Goal: Transaction & Acquisition: Purchase product/service

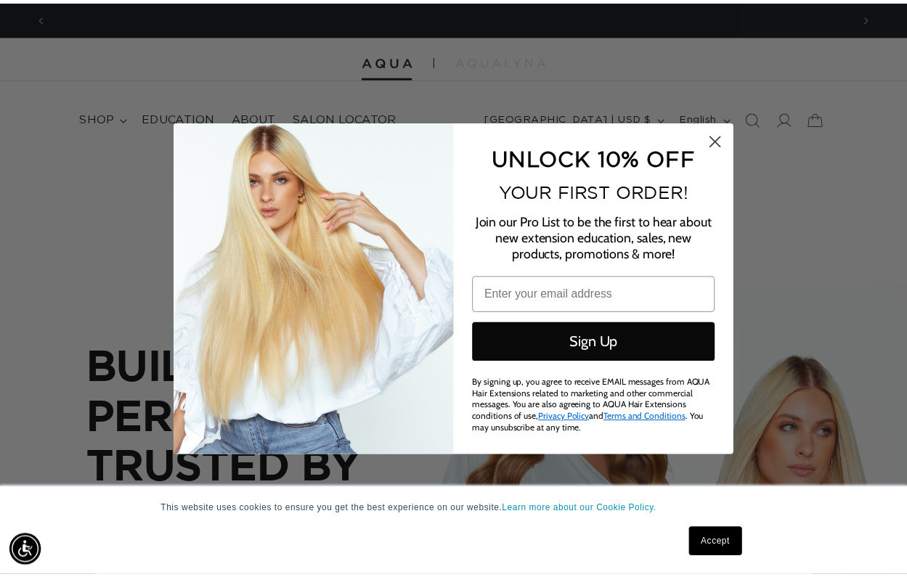
scroll to position [0, 815]
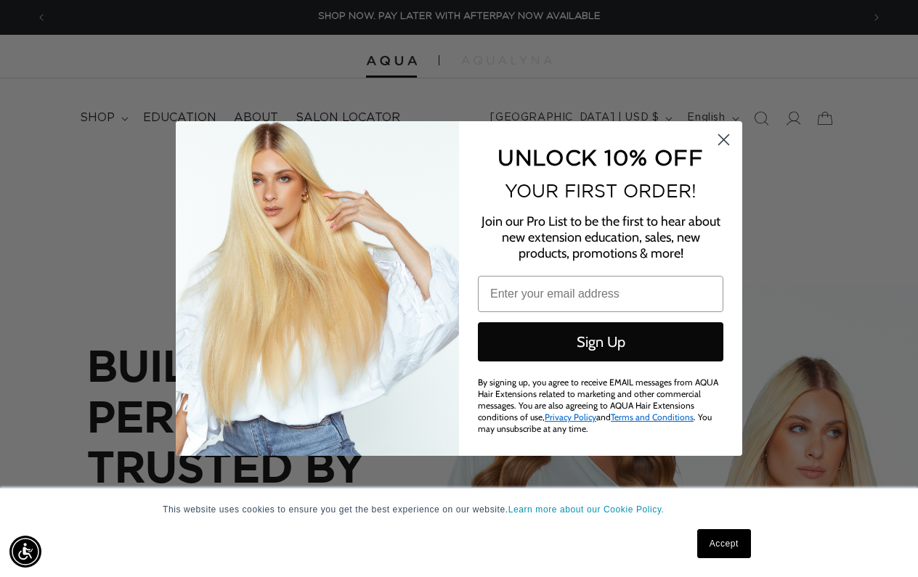
click at [719, 136] on circle "Close dialog" at bounding box center [723, 140] width 24 height 24
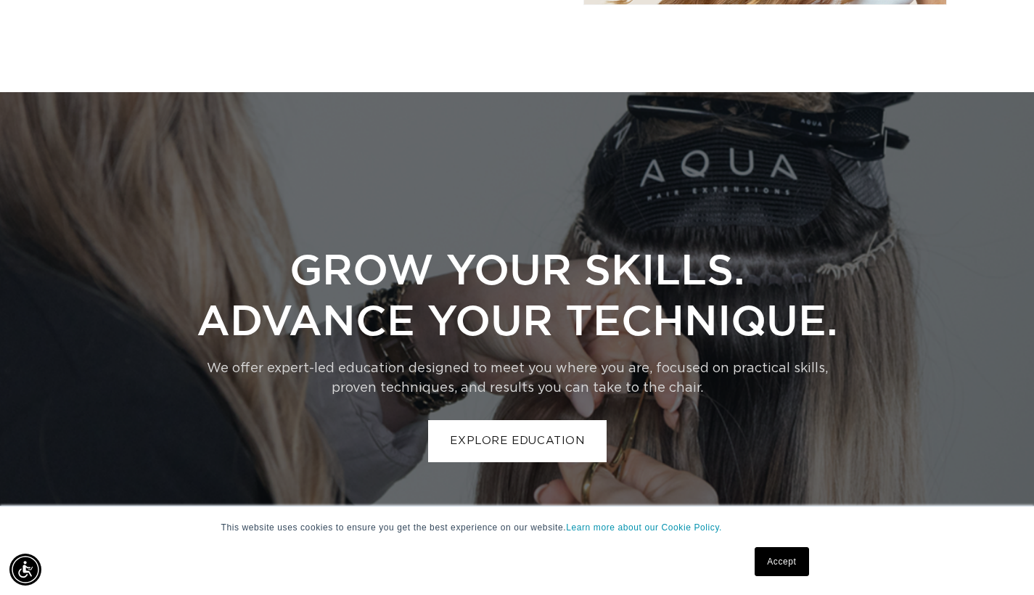
scroll to position [0, 0]
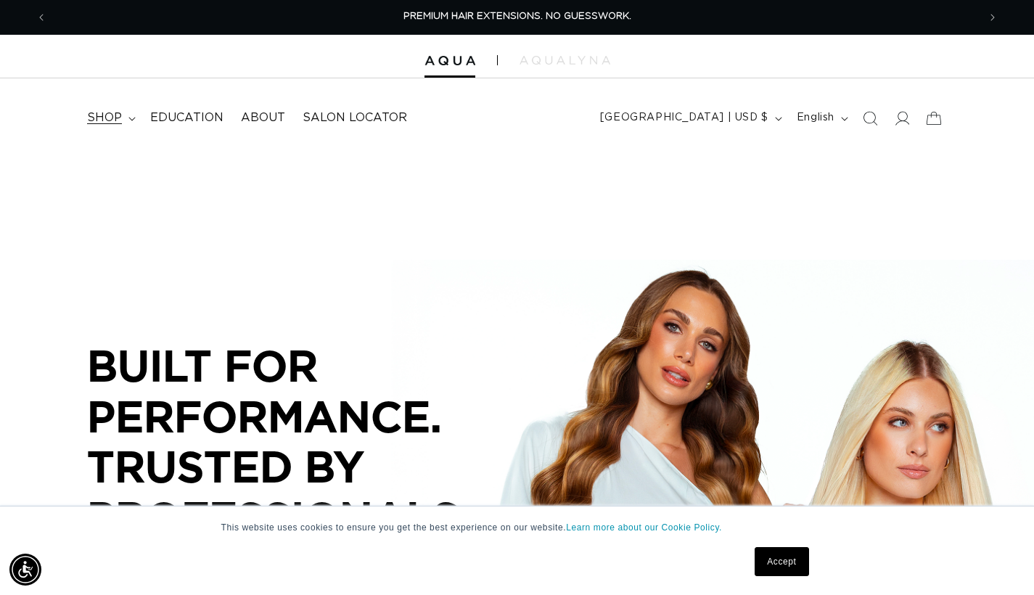
click at [118, 114] on span "shop" at bounding box center [104, 117] width 35 height 15
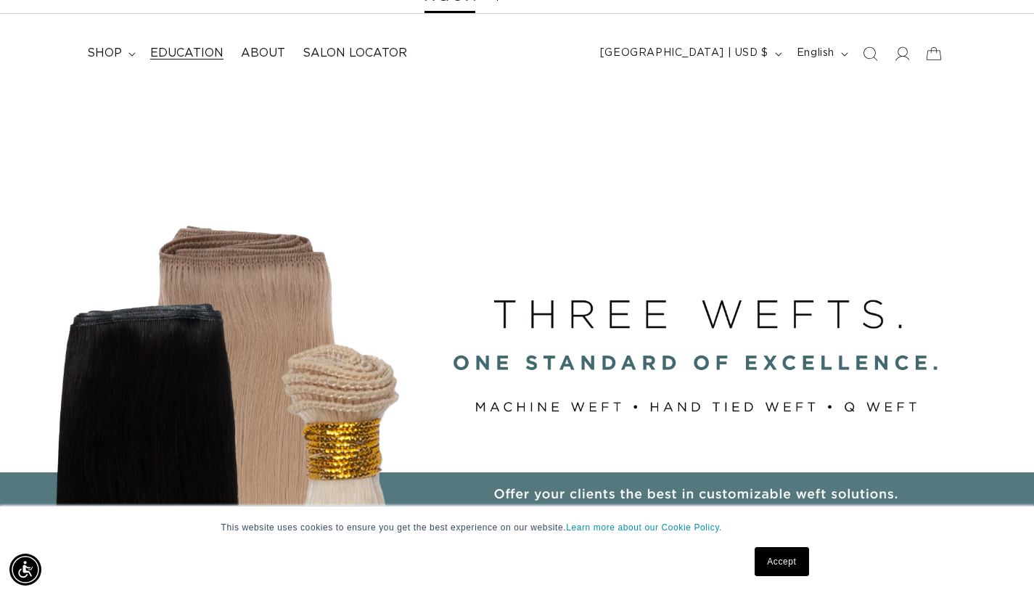
click at [200, 53] on span "Education" at bounding box center [186, 53] width 73 height 15
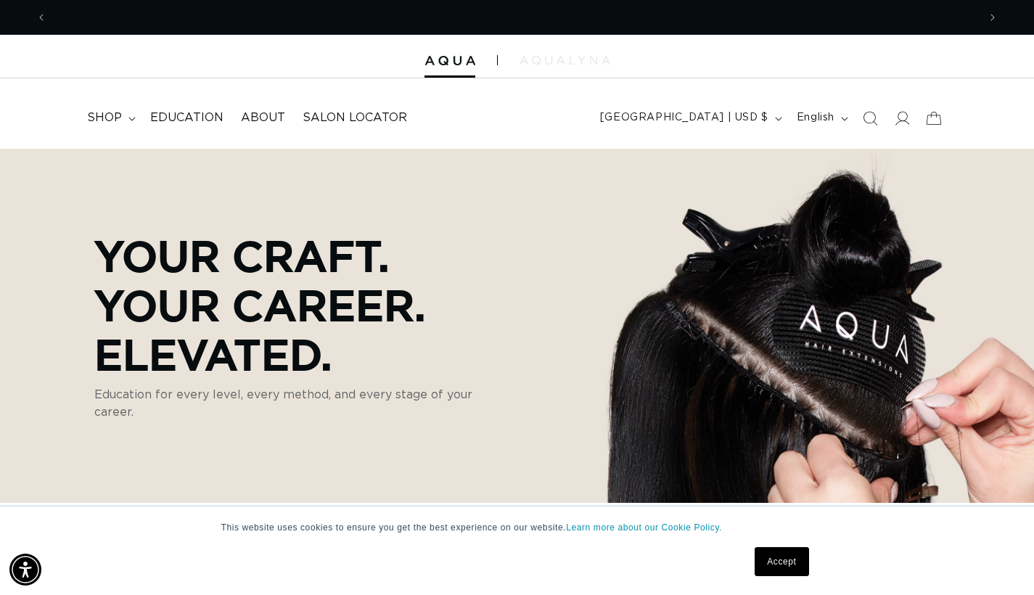
scroll to position [0, 931]
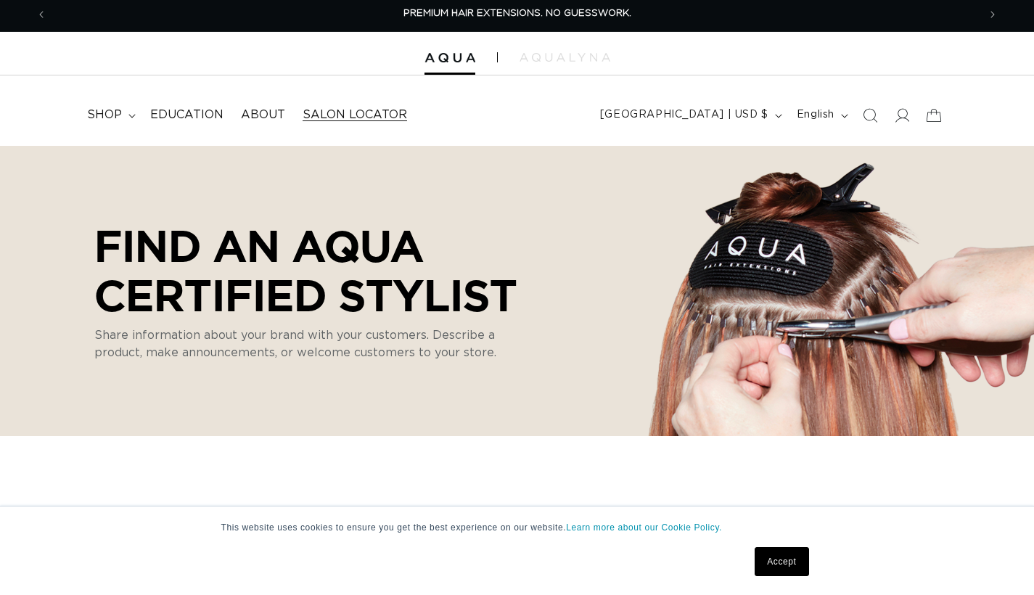
select select "m"
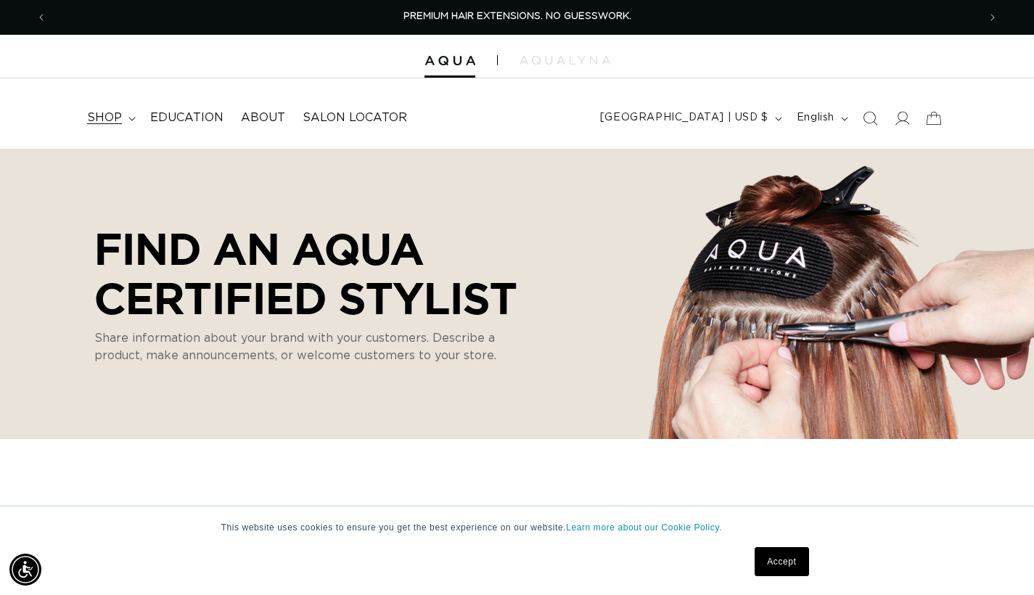
click at [102, 115] on span "shop" at bounding box center [104, 117] width 35 height 15
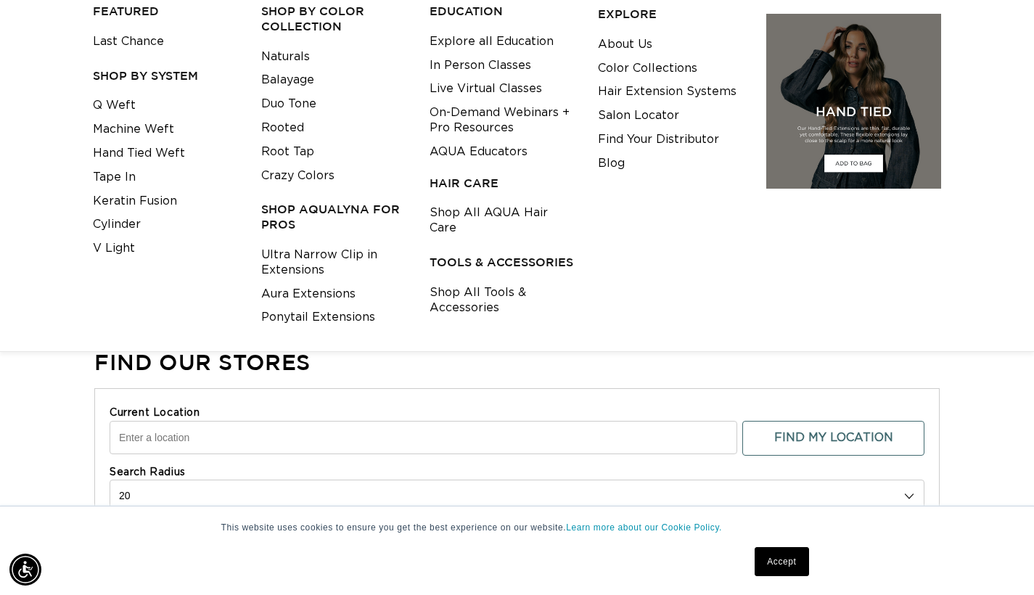
scroll to position [115, 0]
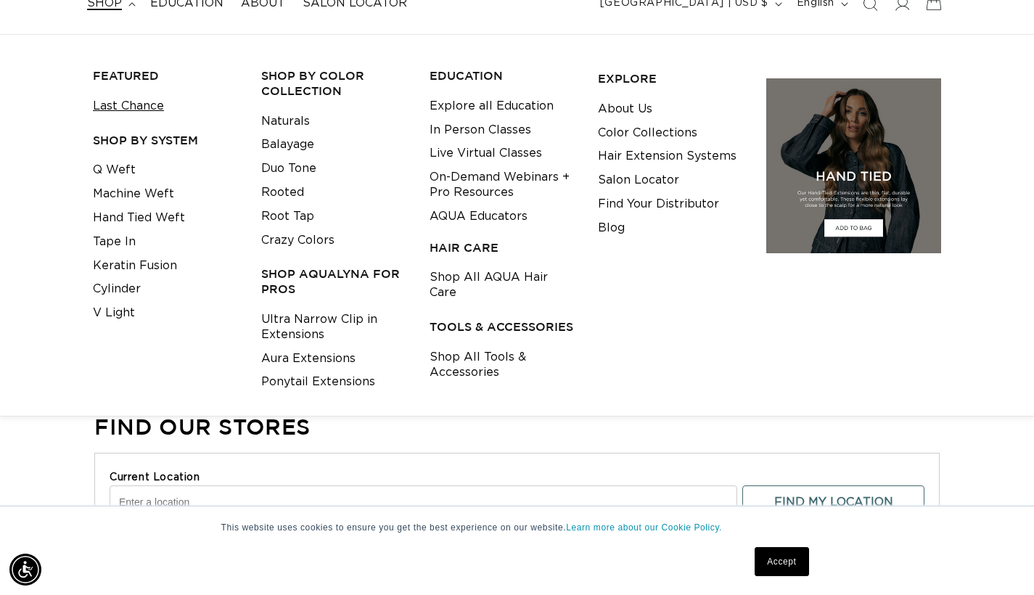
click at [102, 106] on link "Last Chance" at bounding box center [128, 106] width 71 height 24
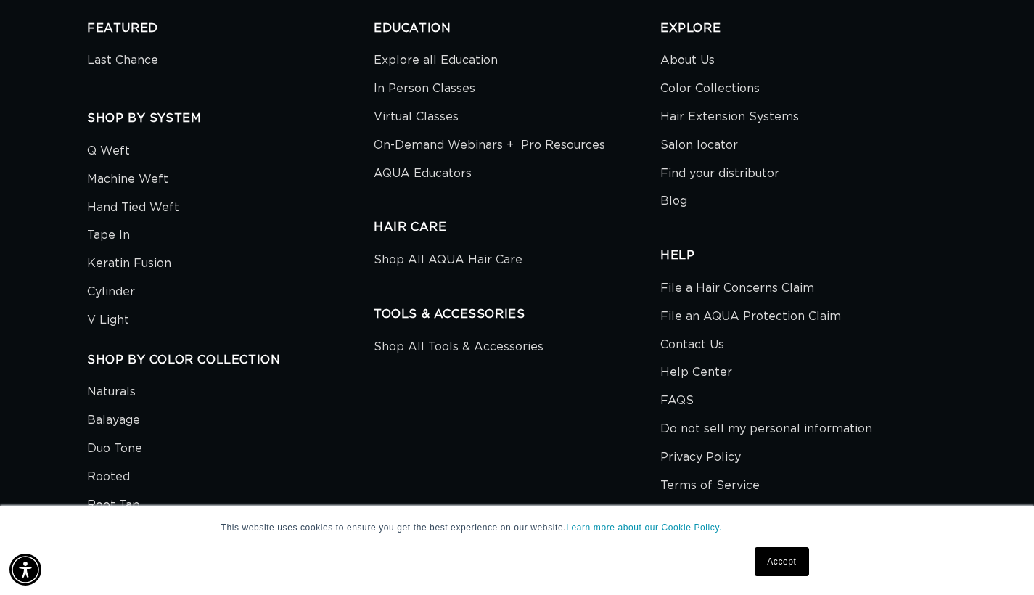
scroll to position [3186, 0]
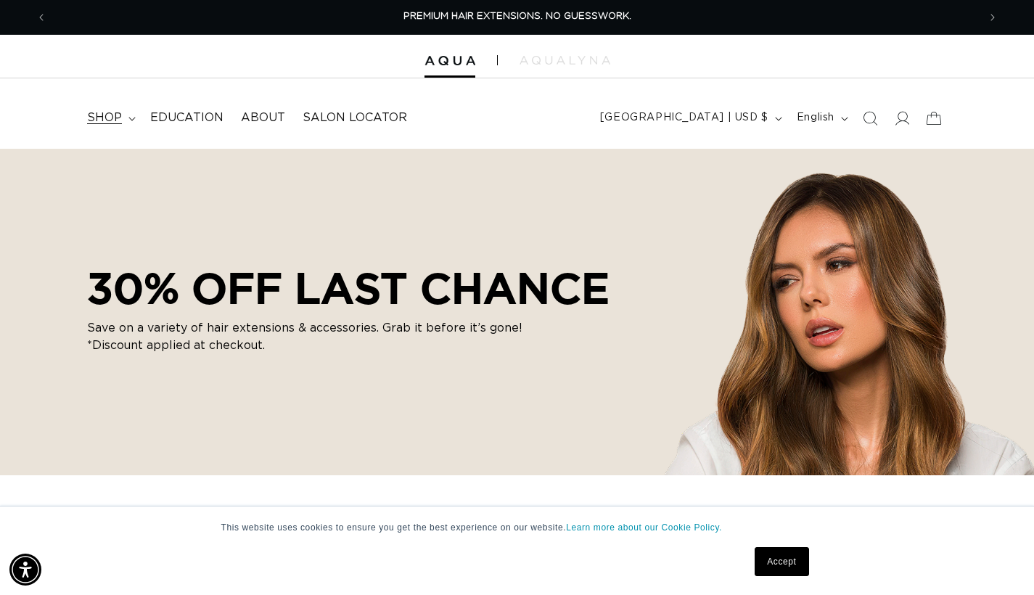
click at [111, 110] on span "shop" at bounding box center [104, 117] width 35 height 15
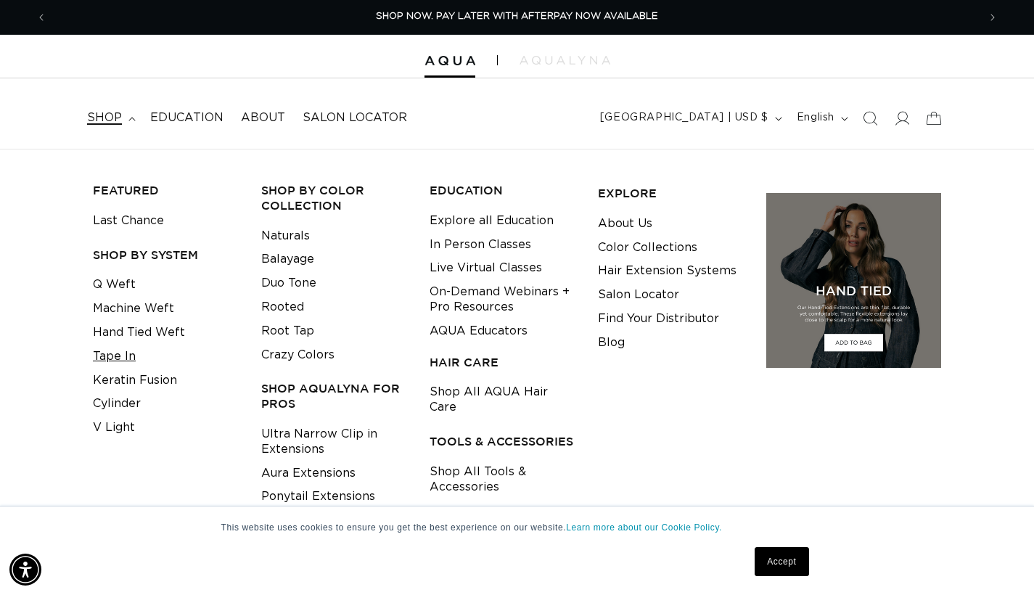
click at [120, 350] on link "Tape In" at bounding box center [114, 357] width 43 height 24
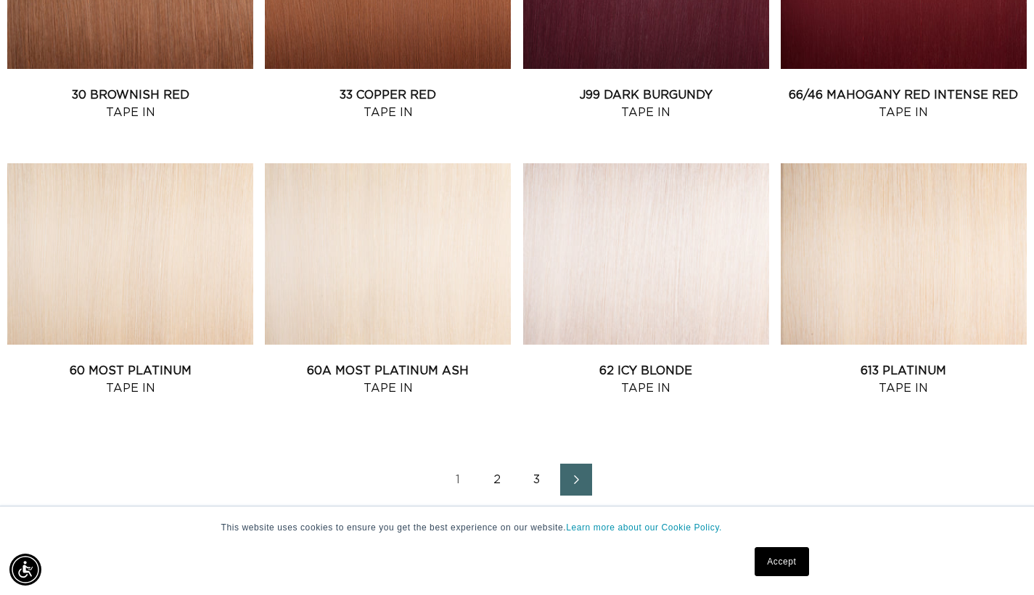
scroll to position [0, 1863]
click at [492, 482] on link "2" at bounding box center [498, 480] width 32 height 32
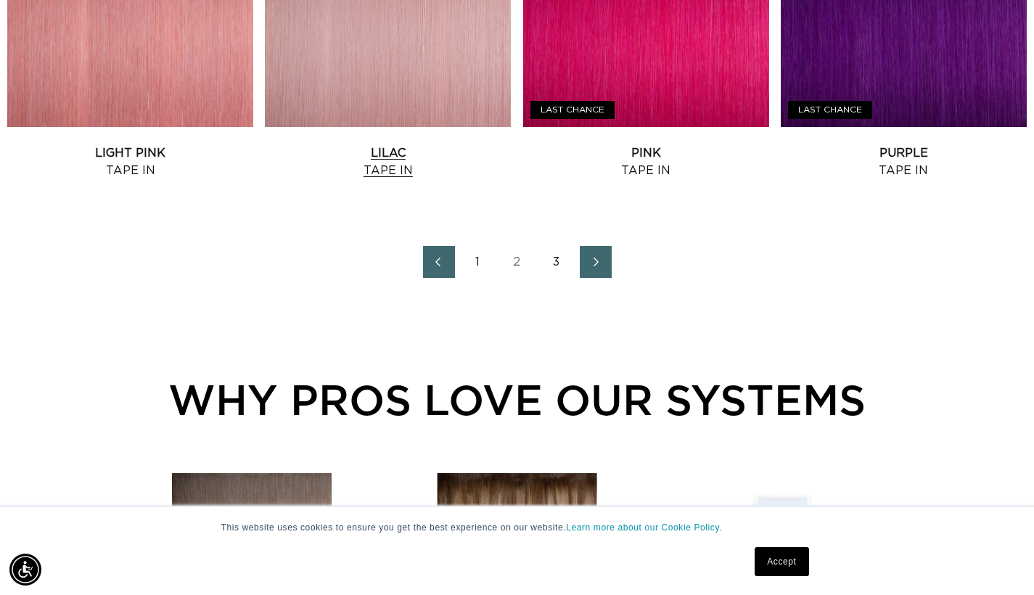
scroll to position [0, 1863]
click at [526, 270] on link "2" at bounding box center [518, 262] width 32 height 32
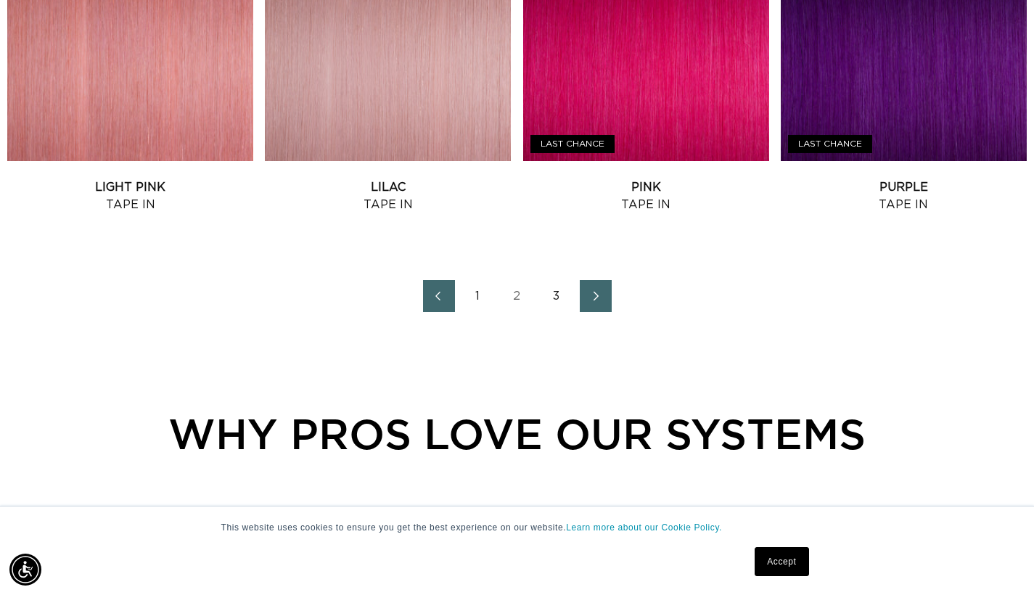
click at [599, 298] on icon "Next page" at bounding box center [596, 296] width 19 height 10
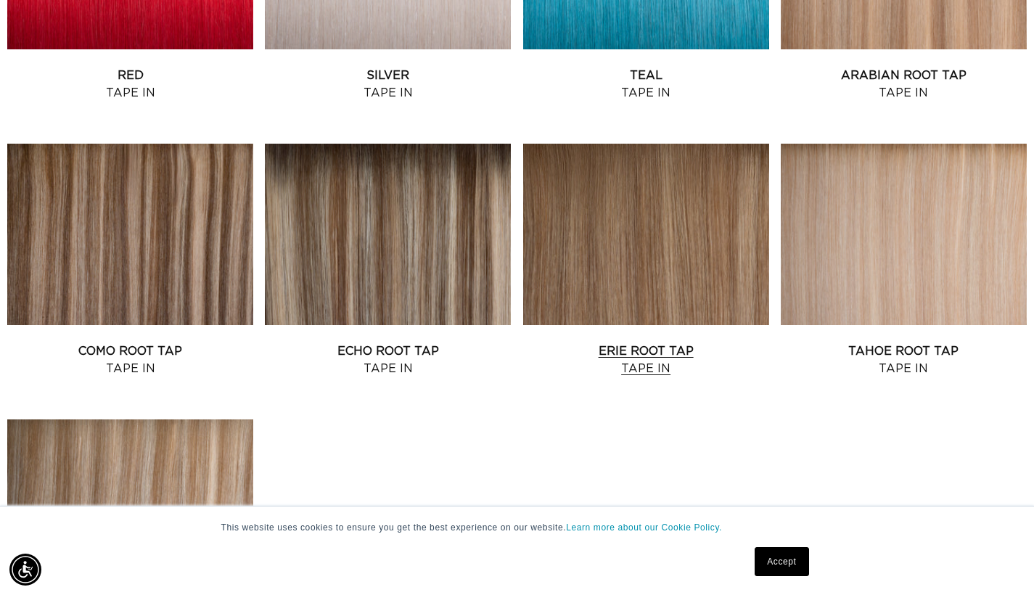
scroll to position [0, 931]
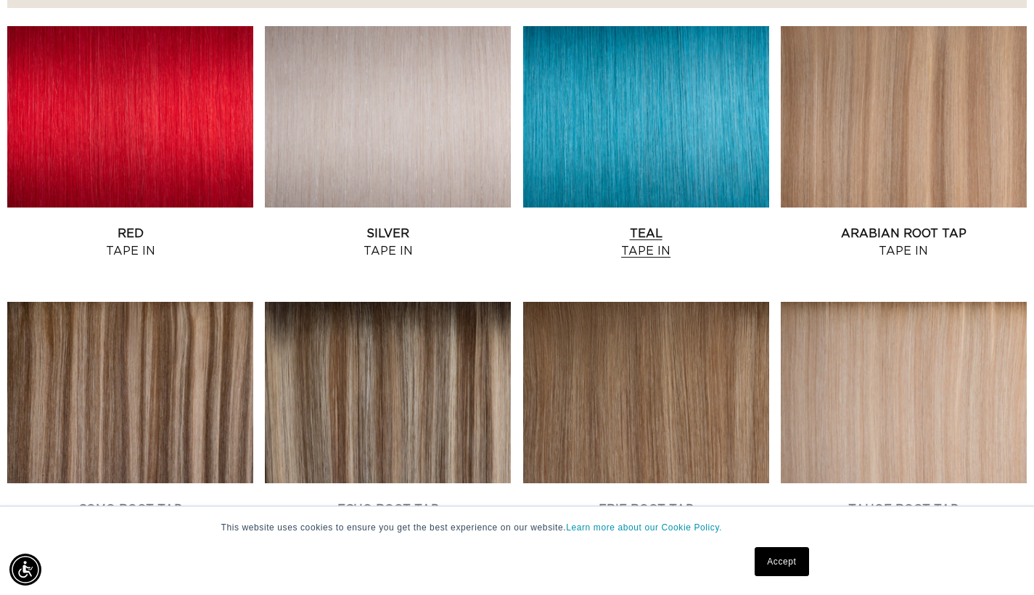
click at [662, 225] on link "Teal Tape In" at bounding box center [646, 242] width 246 height 35
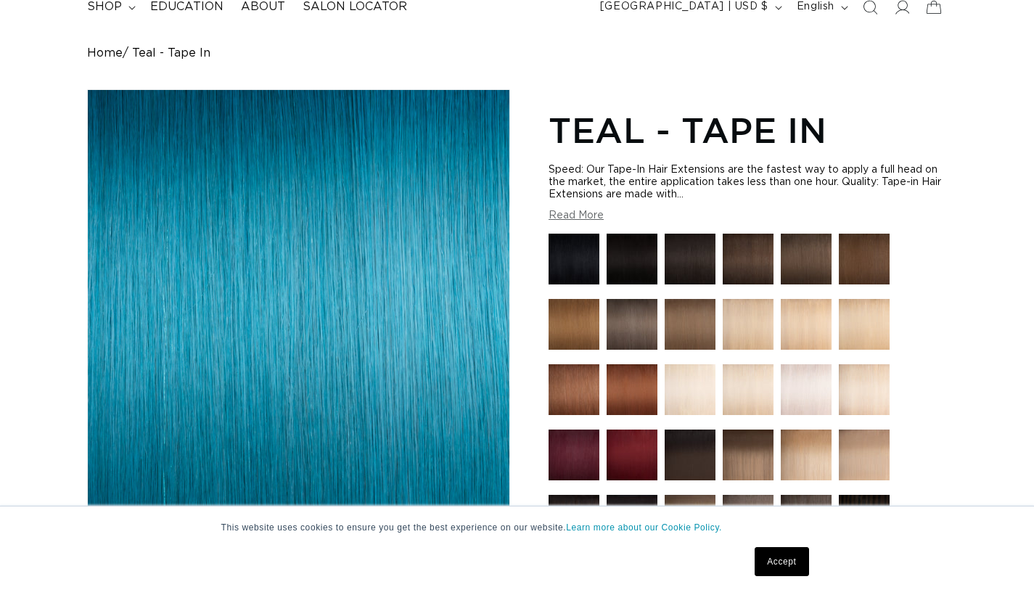
scroll to position [563, 0]
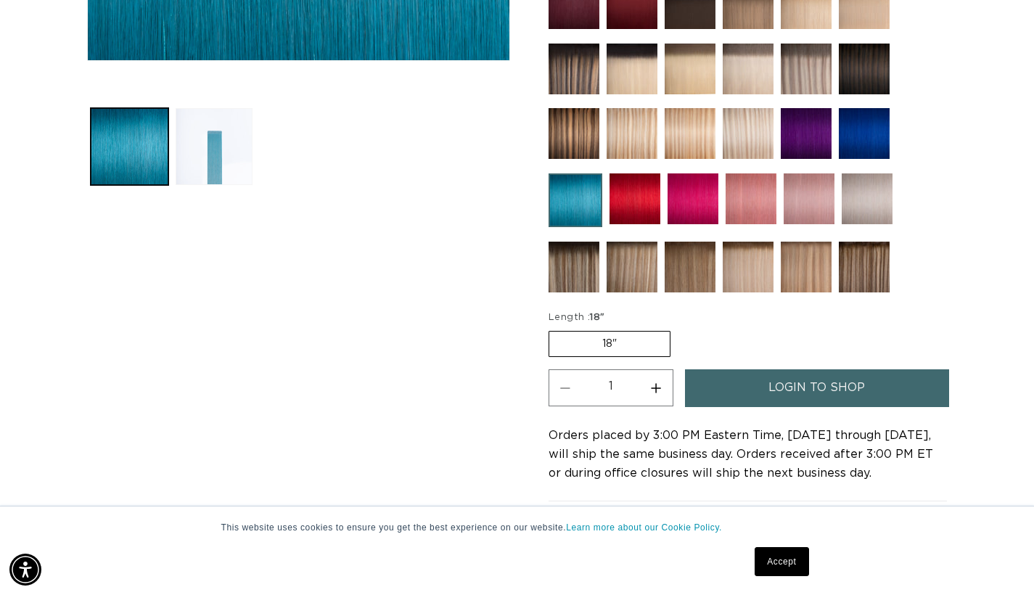
click at [197, 146] on button "Load image 2 in gallery view" at bounding box center [215, 147] width 78 height 78
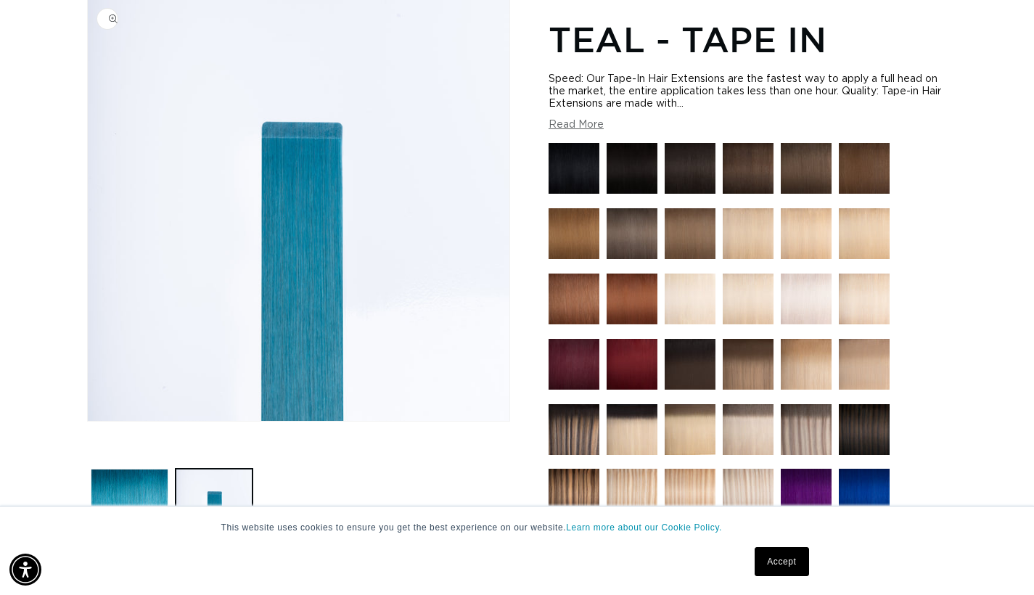
scroll to position [317, 0]
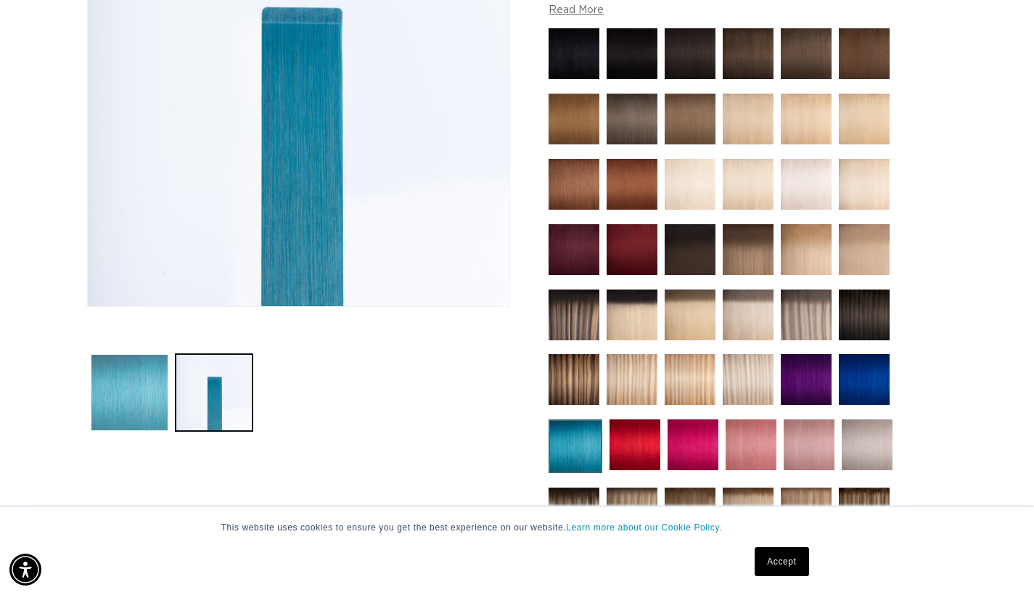
click at [148, 407] on button "Load image 1 in gallery view" at bounding box center [130, 393] width 78 height 78
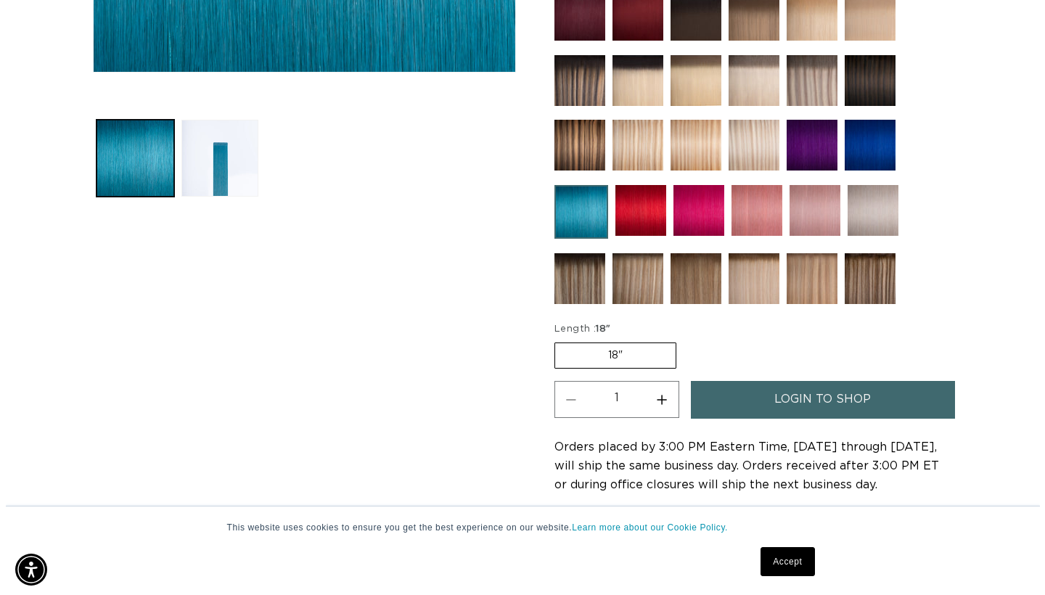
scroll to position [58, 0]
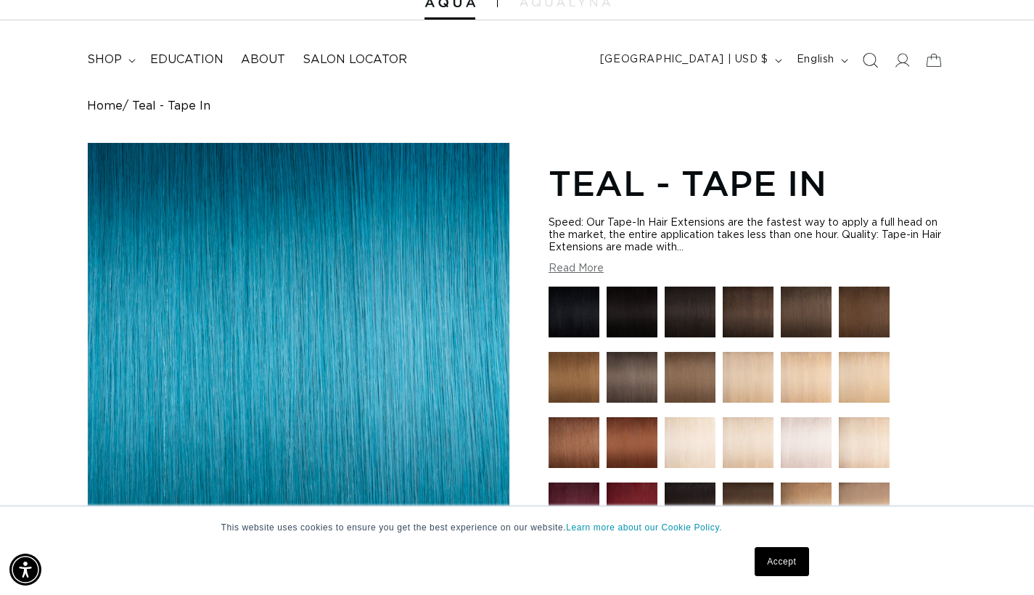
click at [865, 60] on icon "Search" at bounding box center [869, 59] width 15 height 15
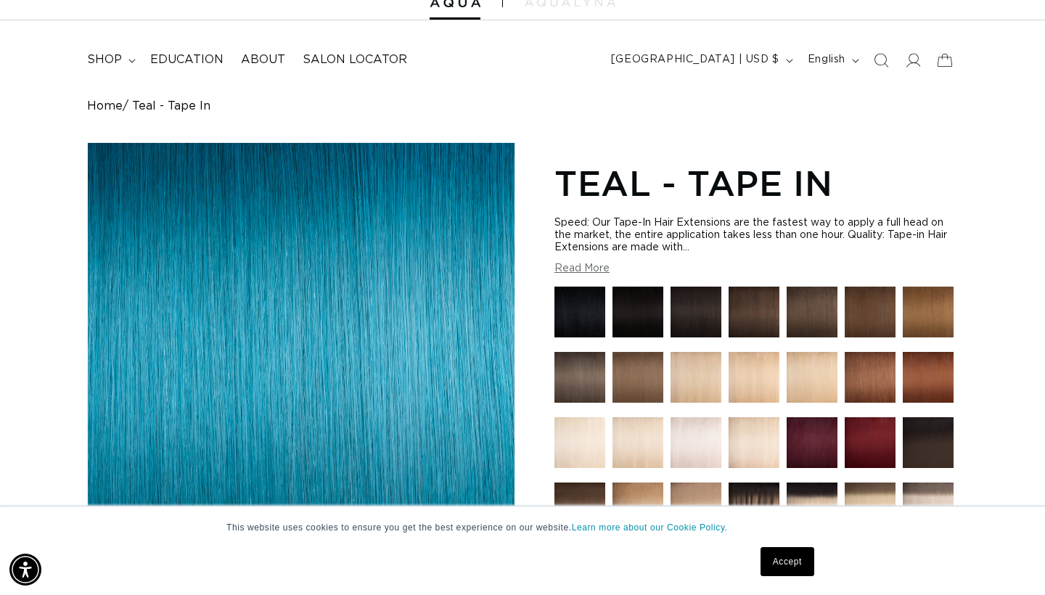
scroll to position [0, 0]
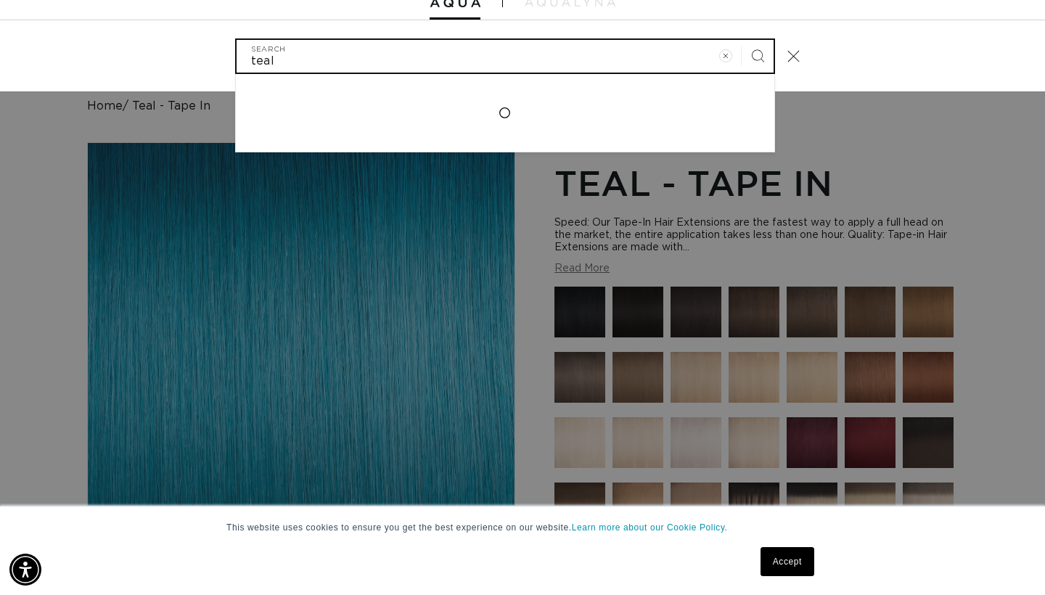
type input "teal"
click at [757, 54] on button "Search" at bounding box center [758, 56] width 32 height 32
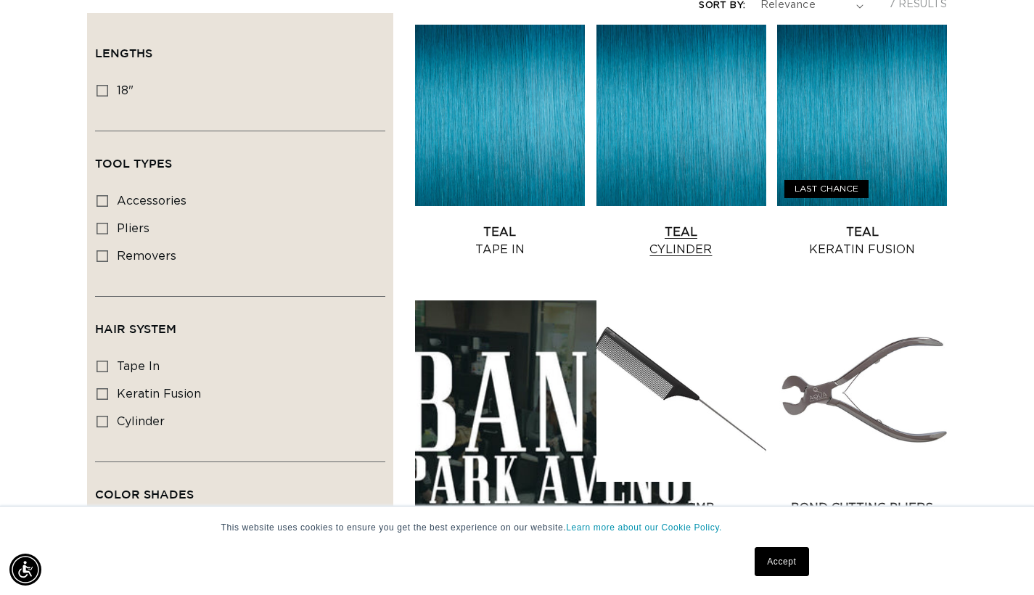
click at [603, 224] on link "Teal Cylinder" at bounding box center [682, 241] width 170 height 35
click at [505, 224] on link "Teal Tape In" at bounding box center [500, 241] width 170 height 35
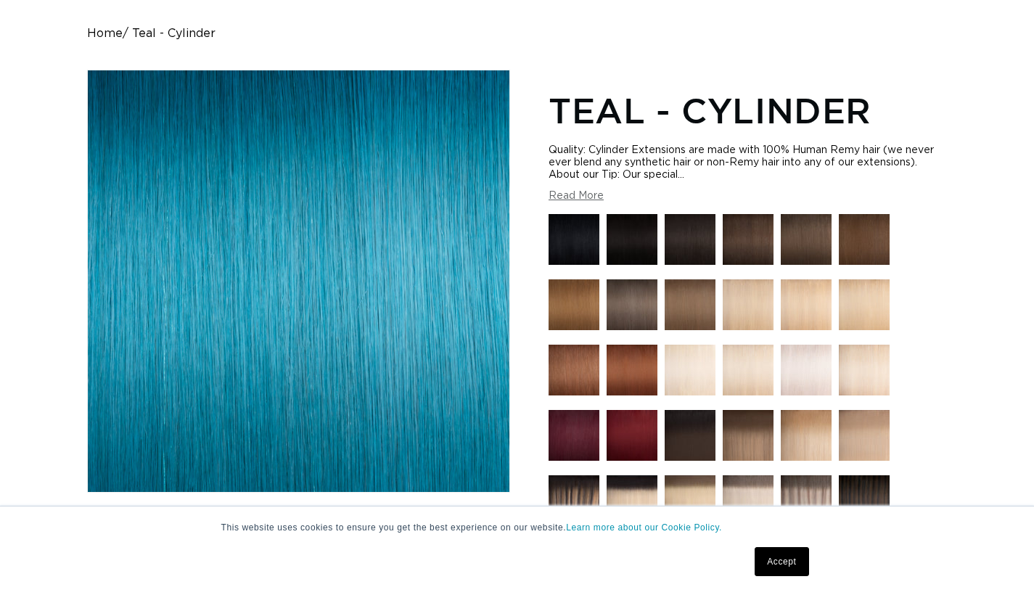
scroll to position [632, 0]
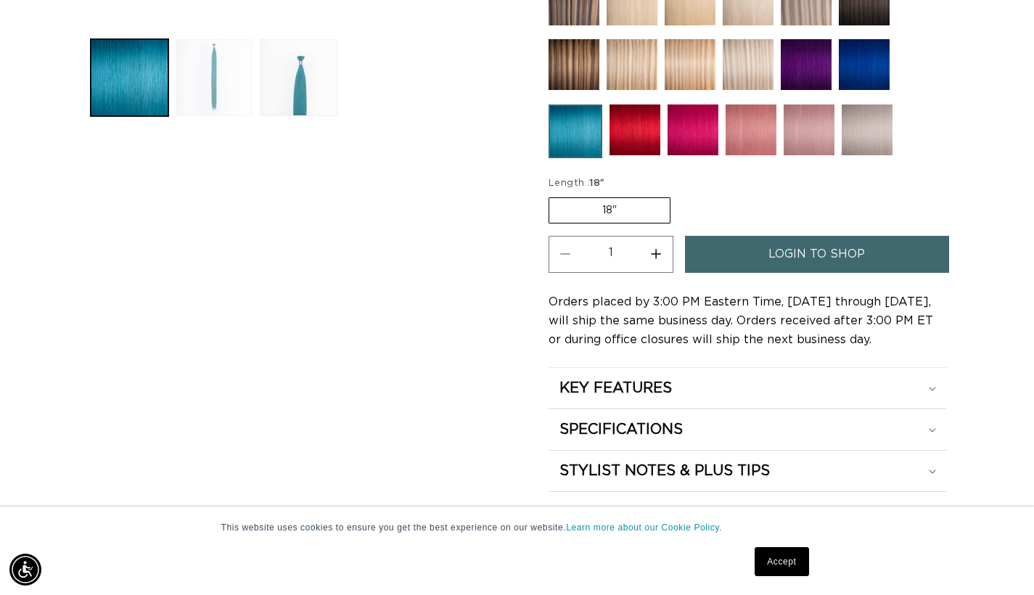
click at [233, 102] on button "Load image 2 in gallery view" at bounding box center [215, 78] width 78 height 78
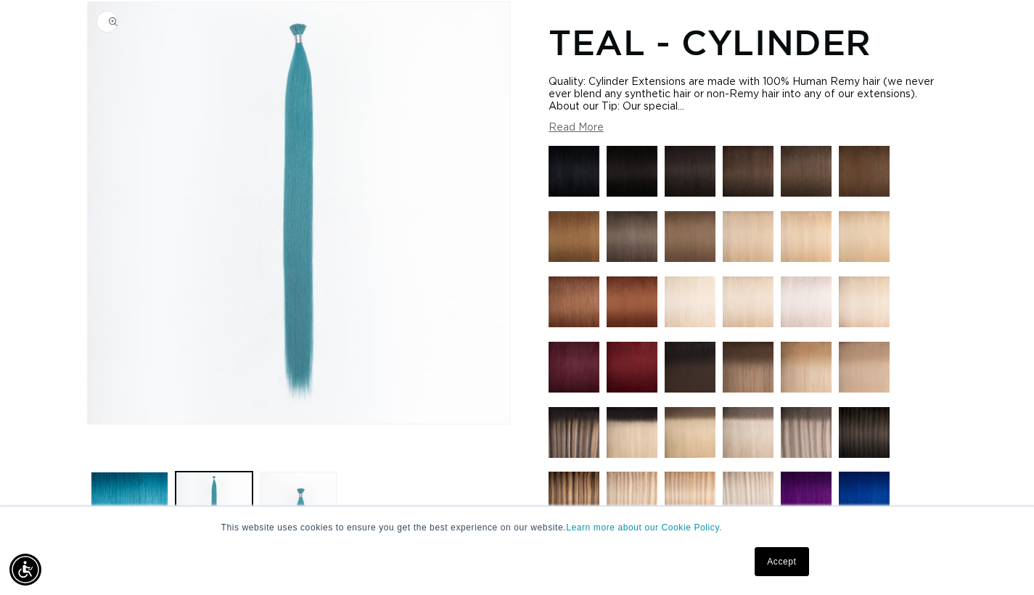
scroll to position [0, 931]
click at [319, 488] on button "Load image 3 in gallery view" at bounding box center [299, 511] width 78 height 78
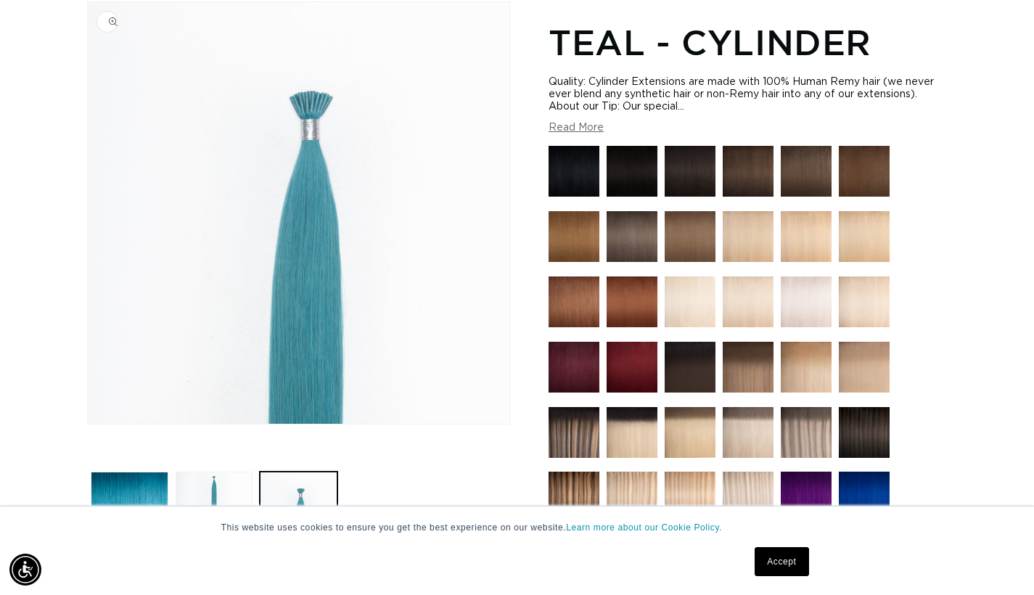
scroll to position [196, 0]
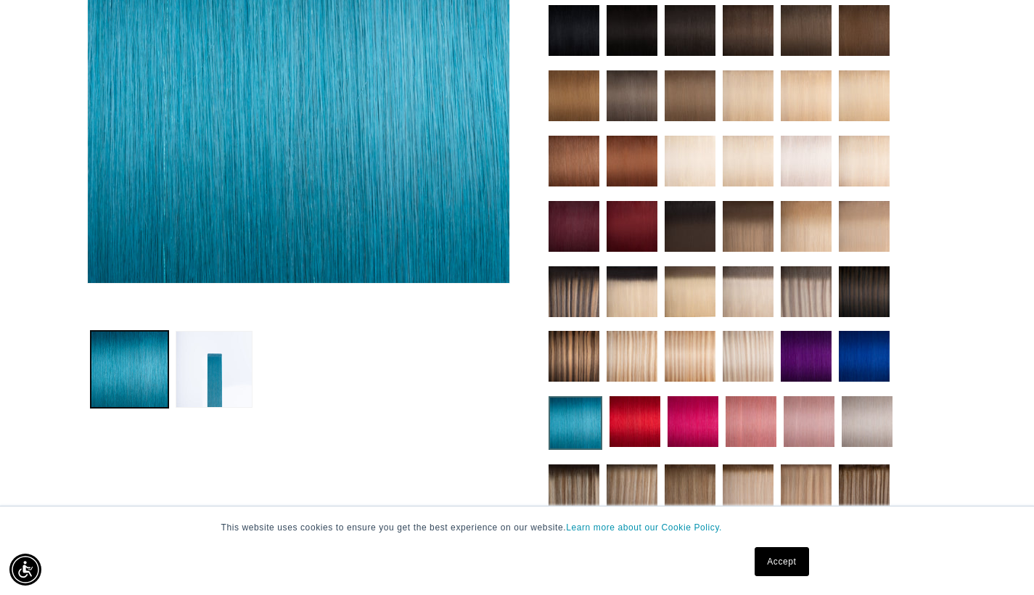
scroll to position [504, 0]
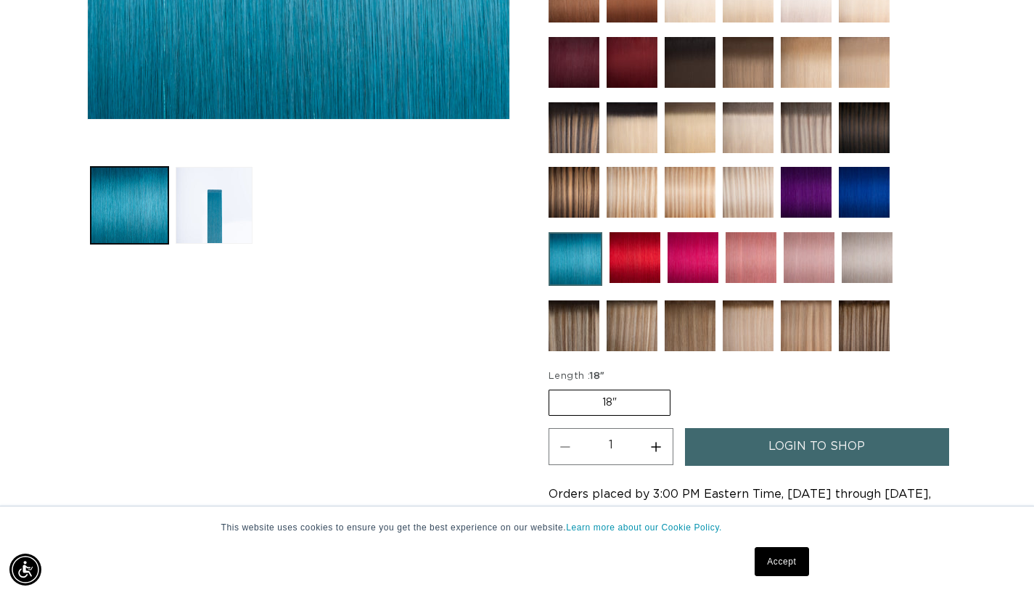
click at [889, 443] on link "login to shop" at bounding box center [817, 446] width 264 height 37
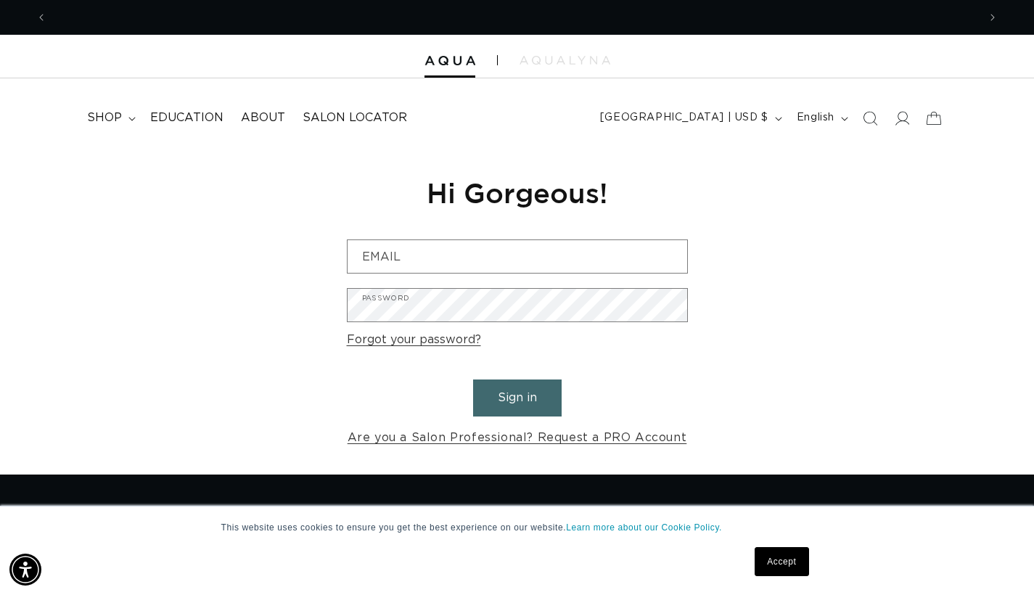
scroll to position [0, 931]
